Goal: Information Seeking & Learning: Find specific fact

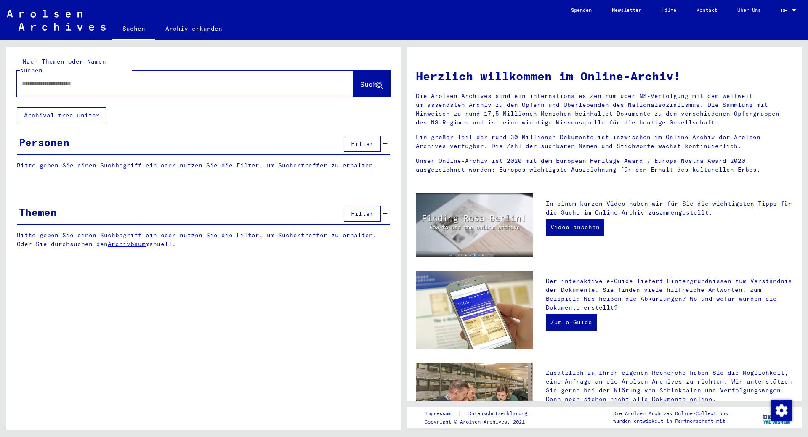
click at [176, 79] on input "text" at bounding box center [175, 83] width 306 height 9
type input "**********"
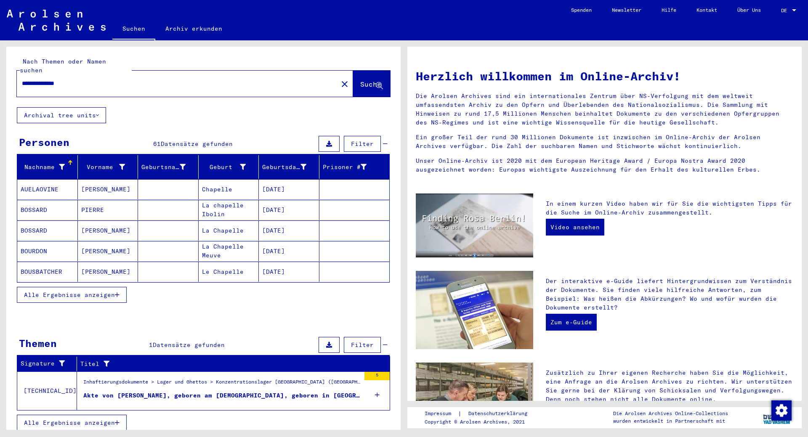
click at [104, 291] on span "Alle Ergebnisse anzeigen" at bounding box center [69, 295] width 91 height 8
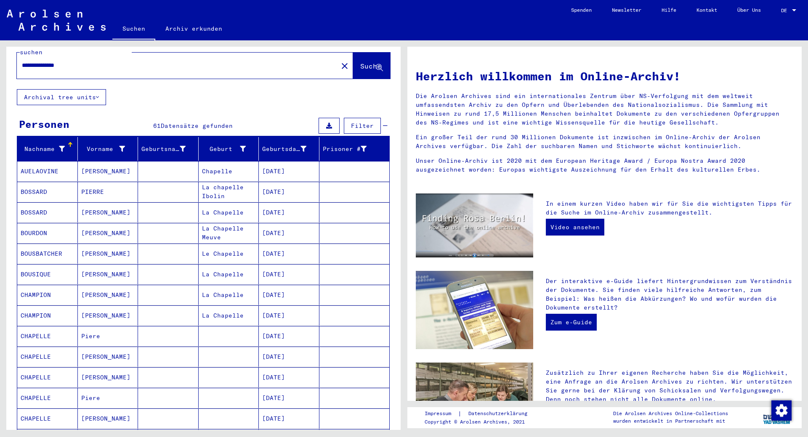
scroll to position [50, 0]
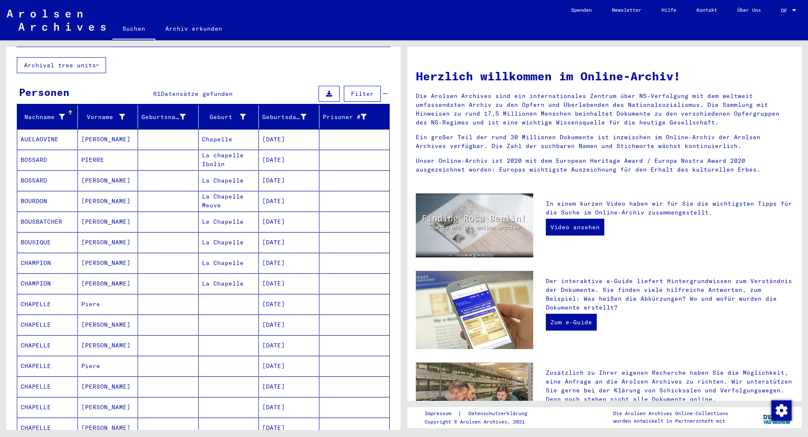
click at [36, 294] on mat-cell "CHAPELLE" at bounding box center [47, 304] width 61 height 20
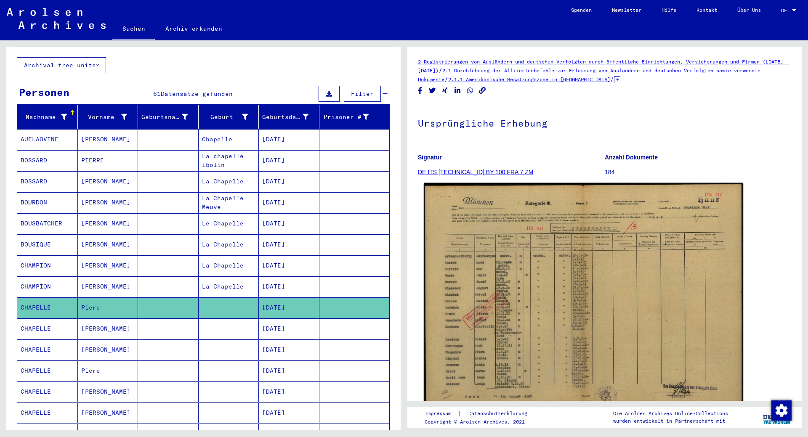
click at [528, 275] on img at bounding box center [583, 297] width 319 height 228
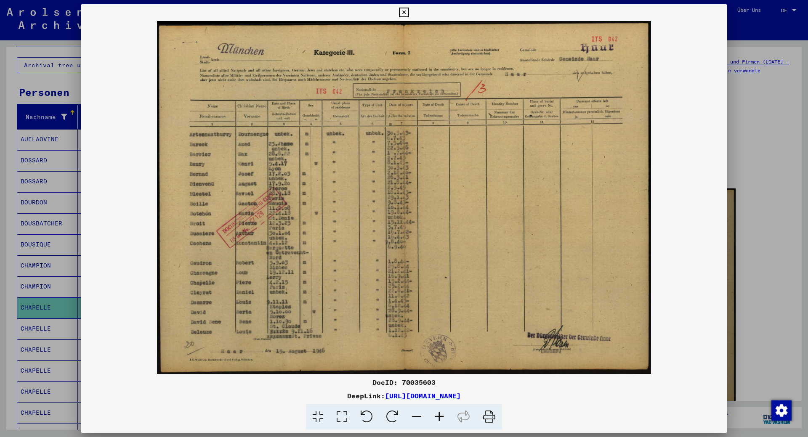
click at [409, 16] on icon at bounding box center [404, 13] width 10 height 10
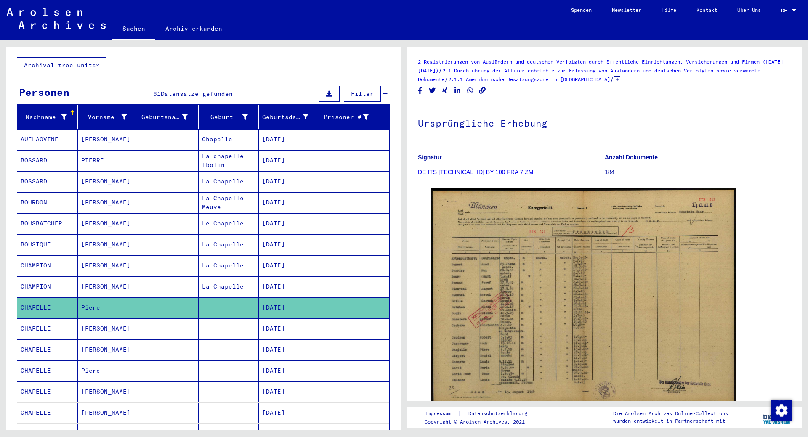
click at [50, 319] on mat-cell "CHAPELLE" at bounding box center [47, 329] width 61 height 21
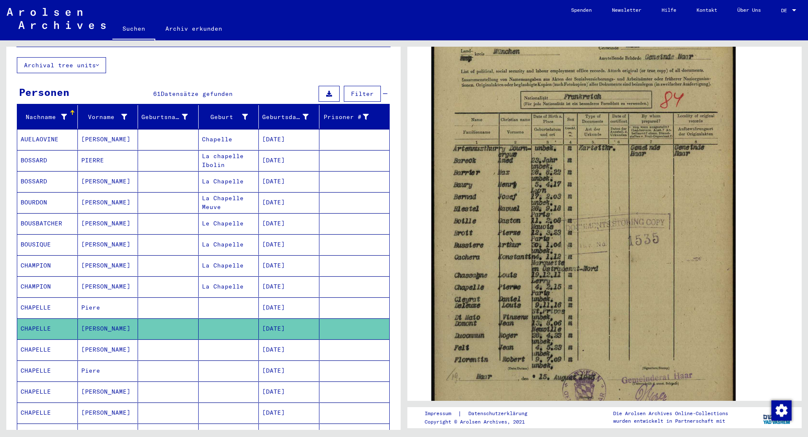
scroll to position [186, 0]
click at [45, 340] on mat-cell "CHAPELLE" at bounding box center [47, 350] width 61 height 21
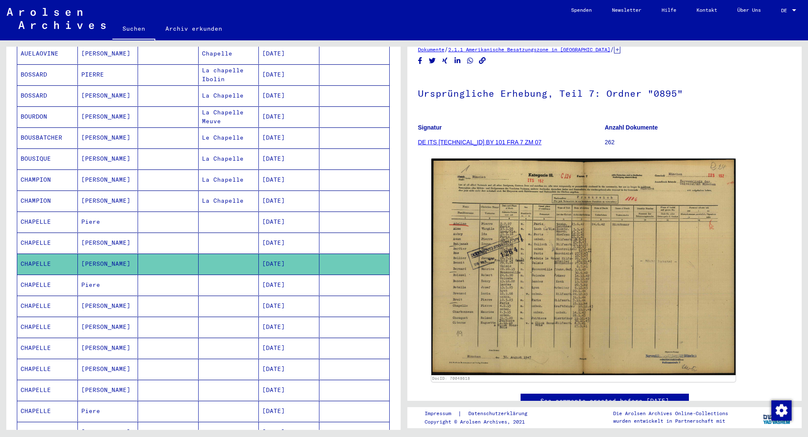
scroll to position [136, 0]
click at [36, 274] on mat-cell "CHAPELLE" at bounding box center [47, 284] width 61 height 21
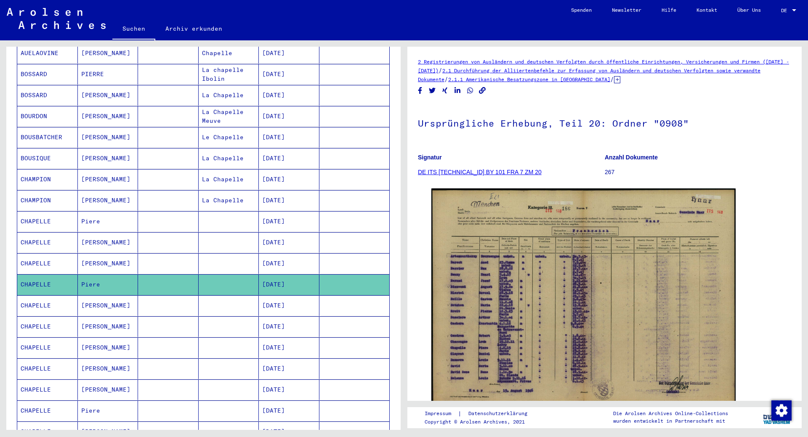
click at [41, 296] on mat-cell "CHAPELLE" at bounding box center [47, 305] width 61 height 21
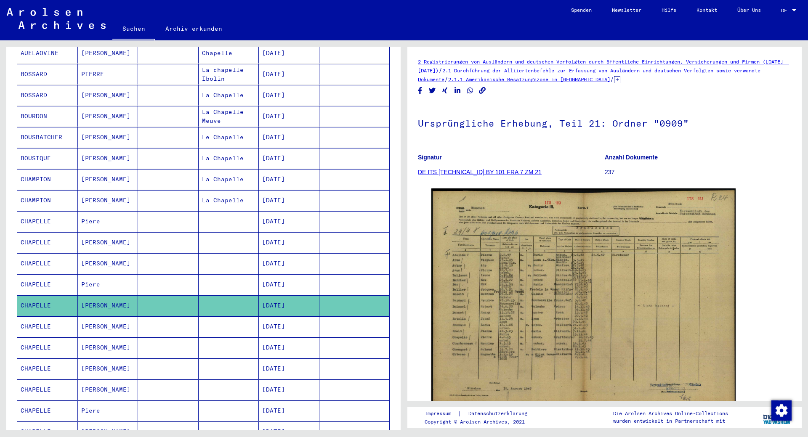
click at [38, 322] on mat-cell "CHAPELLE" at bounding box center [47, 326] width 61 height 21
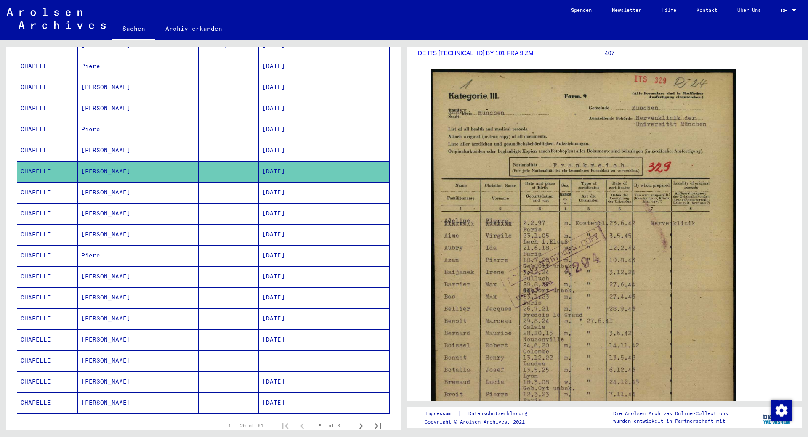
scroll to position [293, 0]
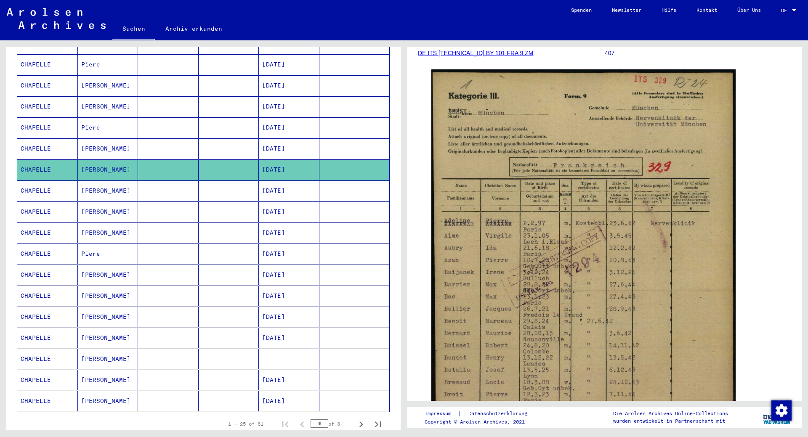
click at [32, 183] on mat-cell "CHAPELLE" at bounding box center [47, 191] width 61 height 21
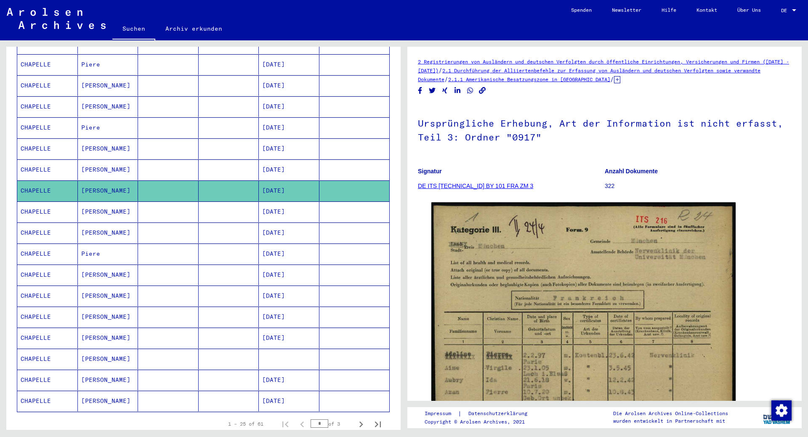
click at [38, 203] on mat-cell "CHAPELLE" at bounding box center [47, 212] width 61 height 21
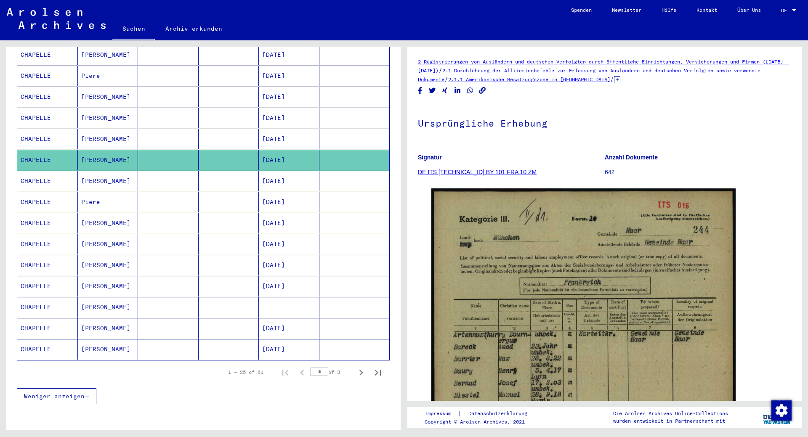
scroll to position [350, 0]
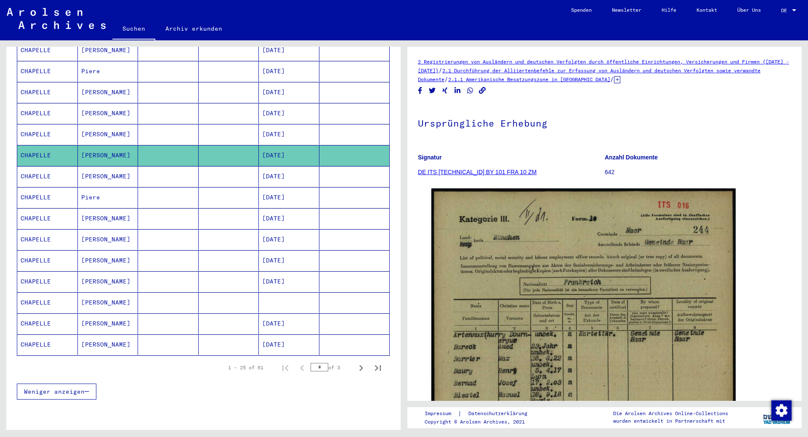
click at [30, 166] on mat-cell "CHAPELLE" at bounding box center [47, 176] width 61 height 21
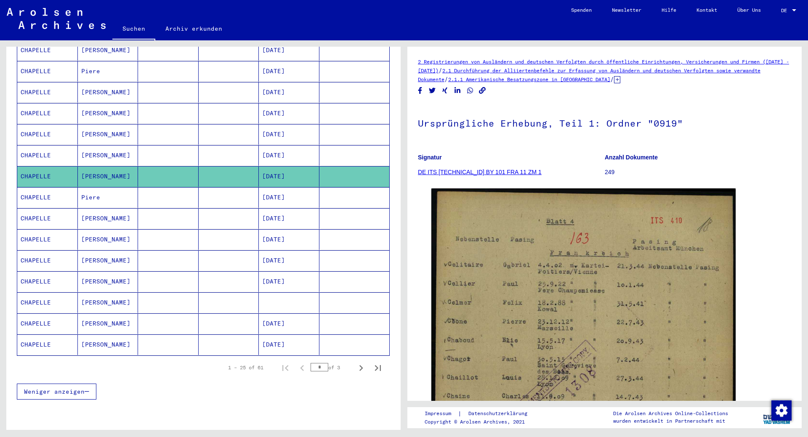
click at [37, 151] on mat-cell "CHAPELLE" at bounding box center [47, 155] width 61 height 21
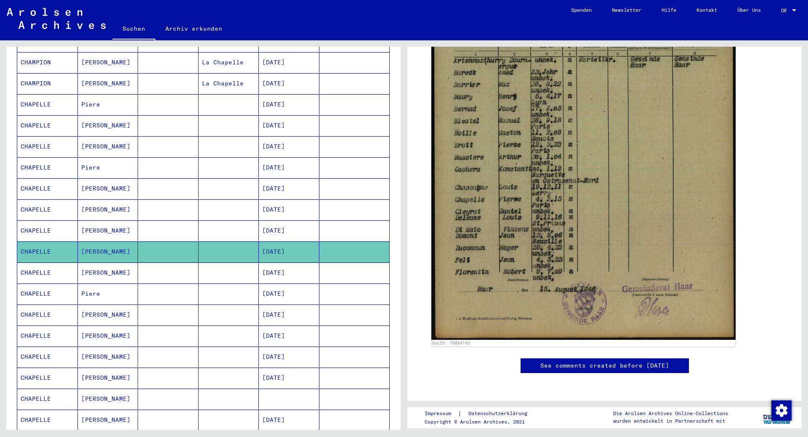
scroll to position [252, 0]
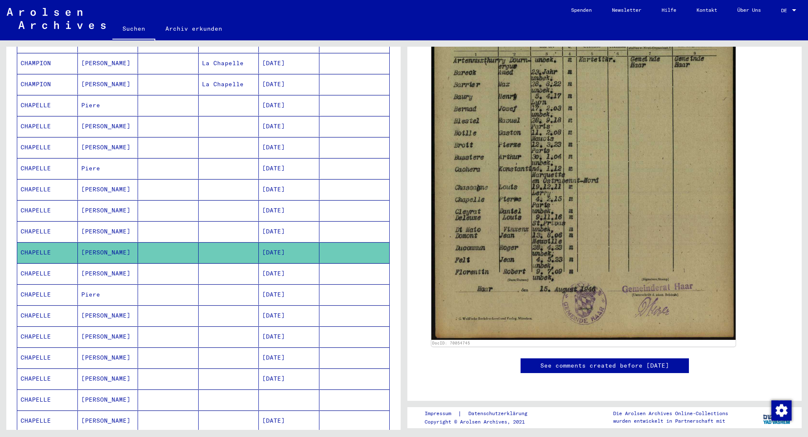
click at [39, 100] on mat-cell "CHAPELLE" at bounding box center [47, 105] width 61 height 21
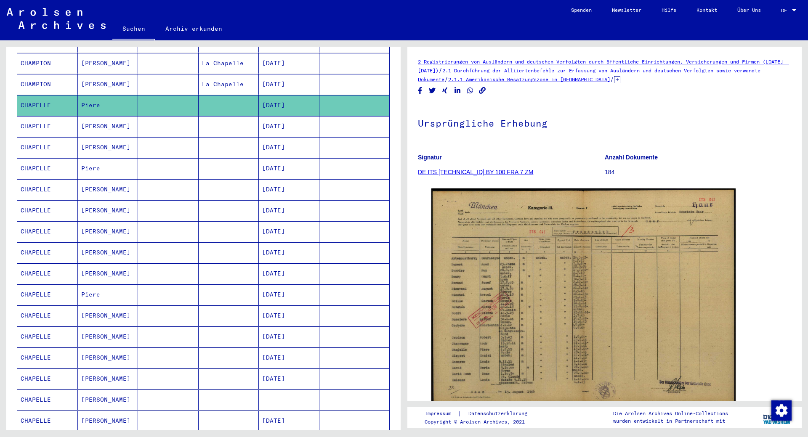
click at [41, 116] on mat-cell "CHAPELLE" at bounding box center [47, 126] width 61 height 21
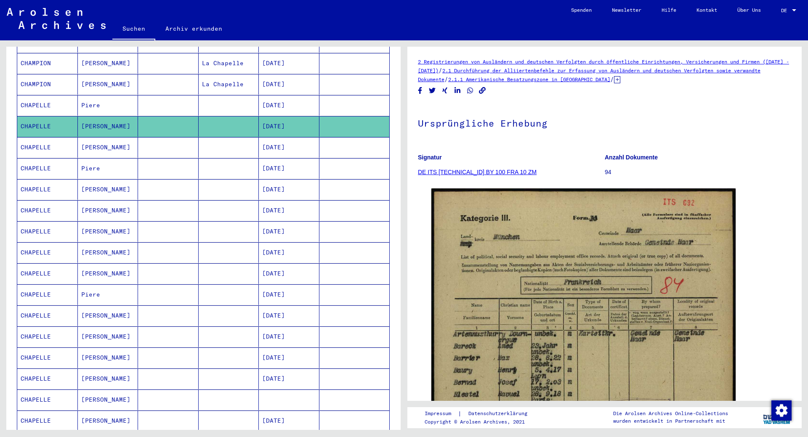
click at [43, 137] on mat-cell "CHAPELLE" at bounding box center [47, 147] width 61 height 21
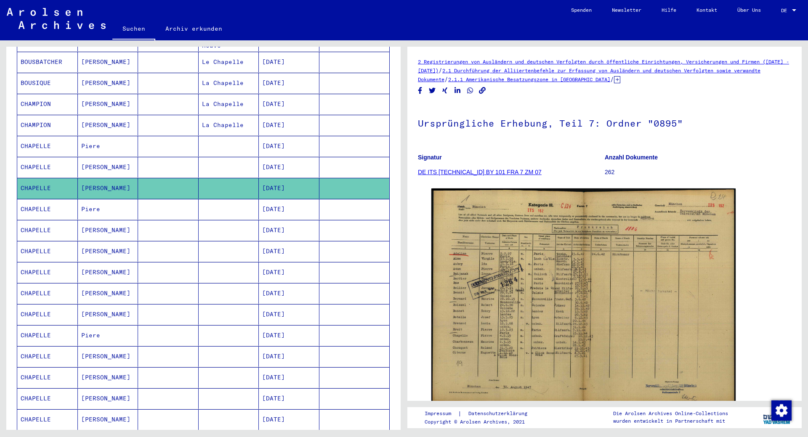
scroll to position [36, 0]
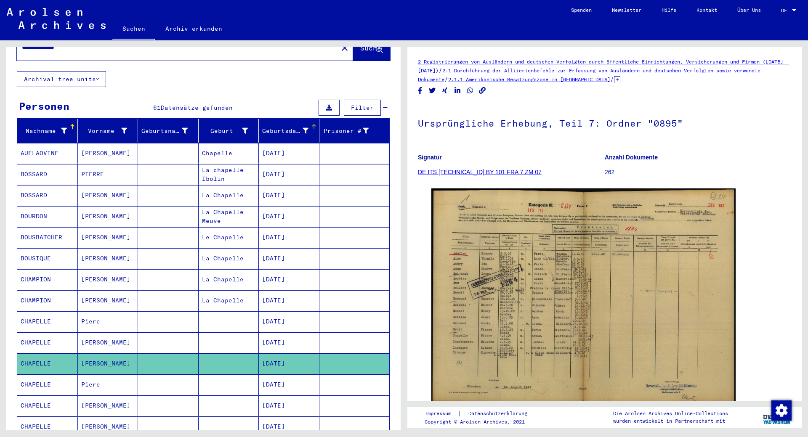
click at [307, 128] on icon at bounding box center [306, 131] width 6 height 6
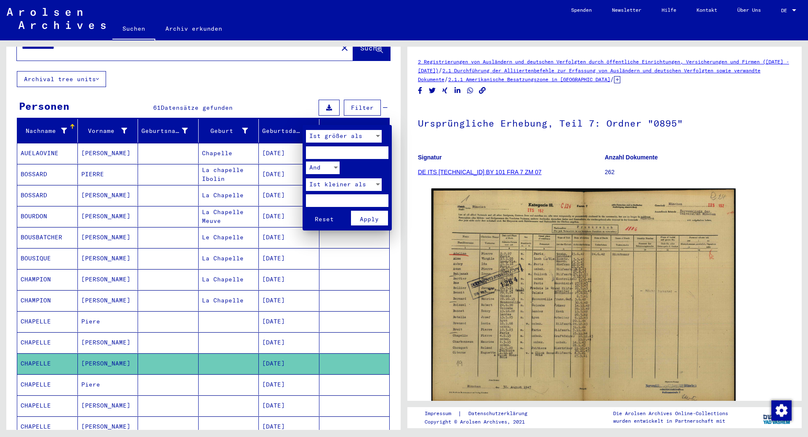
click at [303, 122] on div at bounding box center [404, 218] width 808 height 437
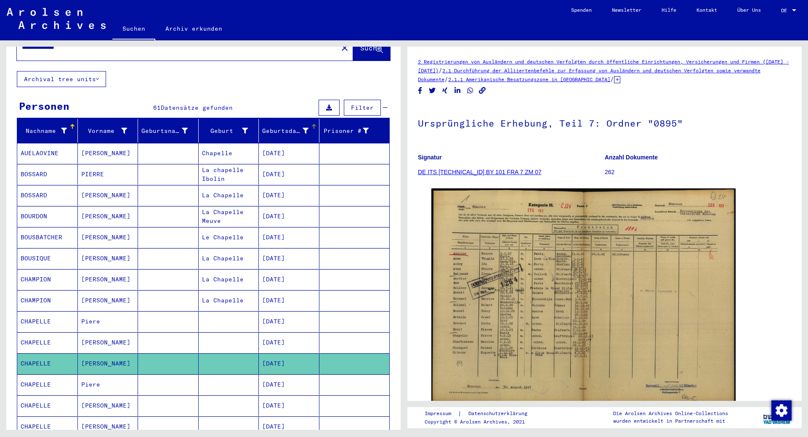
click at [281, 127] on div "Geburtsdatum" at bounding box center [285, 131] width 46 height 9
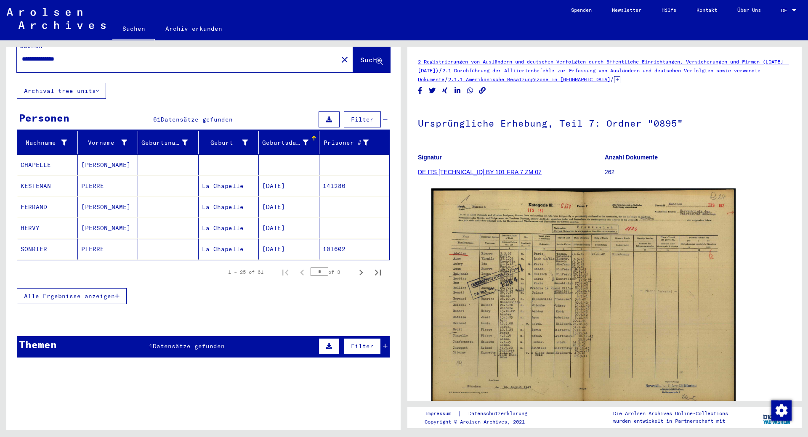
scroll to position [16, 0]
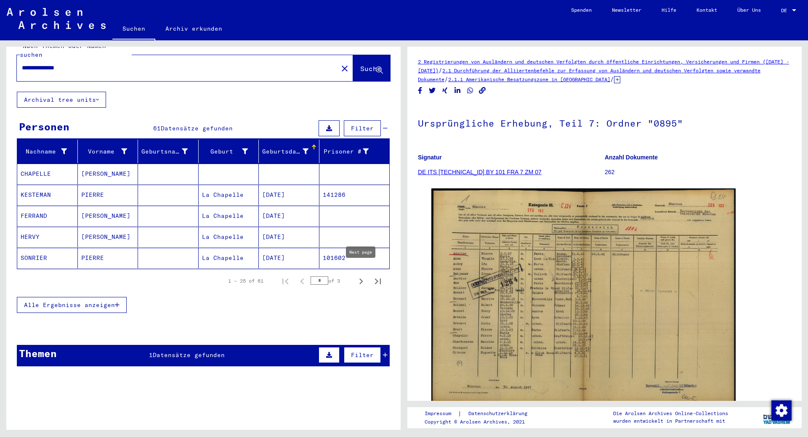
click at [360, 276] on icon "Next page" at bounding box center [361, 282] width 12 height 12
type input "*"
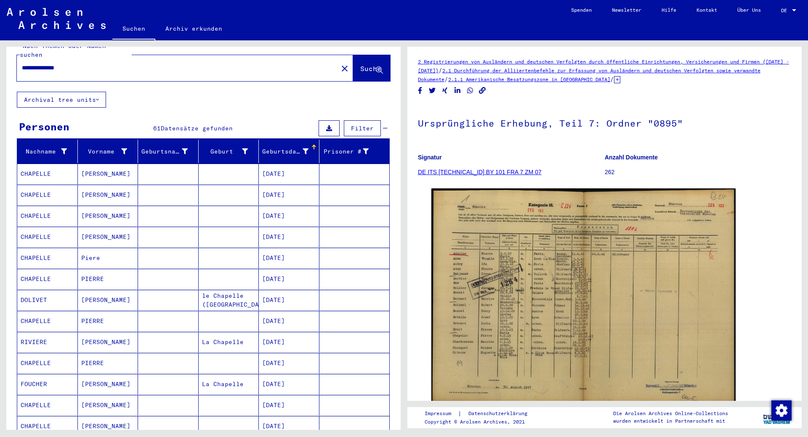
click at [29, 165] on mat-cell "CHAPELLE" at bounding box center [47, 174] width 61 height 21
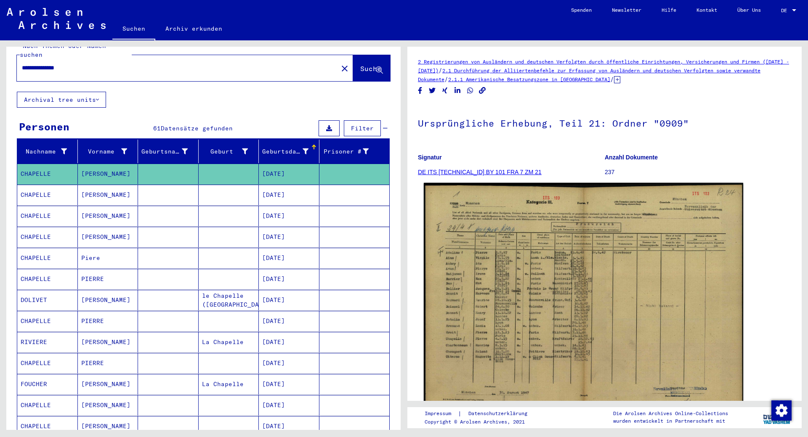
click at [465, 291] on img at bounding box center [583, 297] width 319 height 229
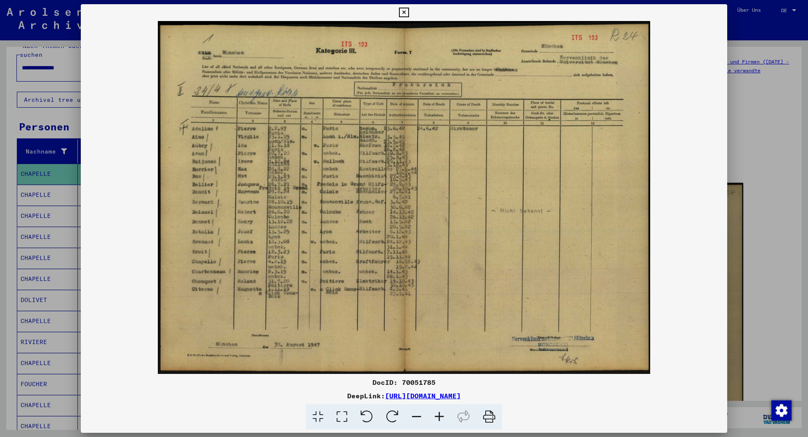
click at [465, 291] on img at bounding box center [404, 197] width 646 height 353
click at [409, 13] on icon at bounding box center [404, 13] width 10 height 10
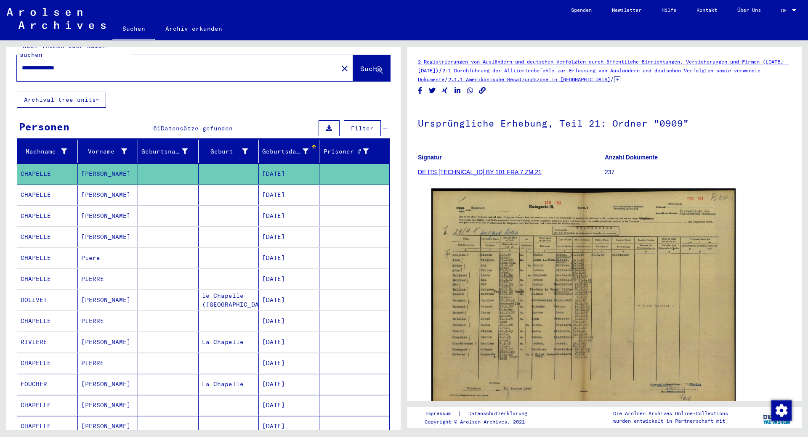
click at [43, 197] on mat-row "CHAPELLE Pierre [DATE]" at bounding box center [203, 195] width 372 height 21
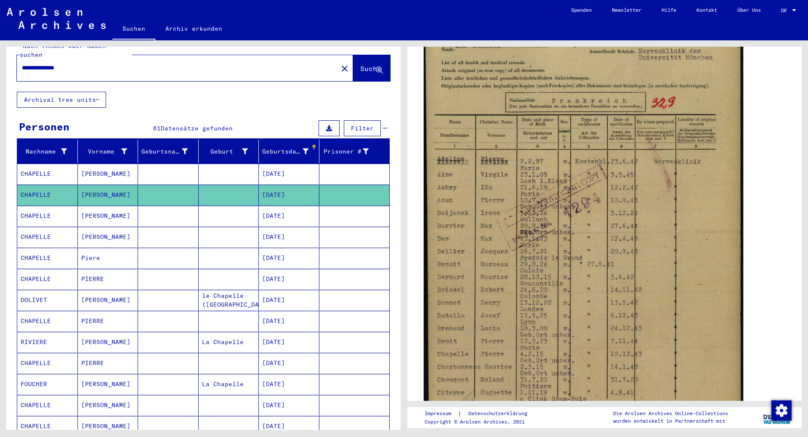
scroll to position [176, 0]
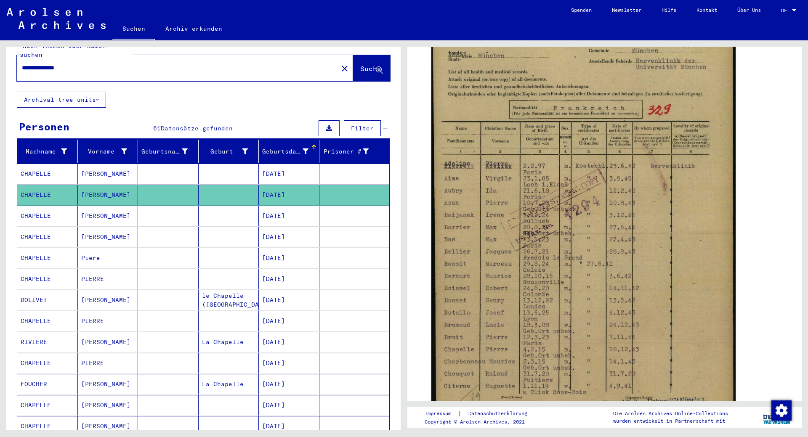
click at [33, 212] on mat-cell "CHAPELLE" at bounding box center [47, 216] width 61 height 21
